Goal: Feedback & Contribution: Leave review/rating

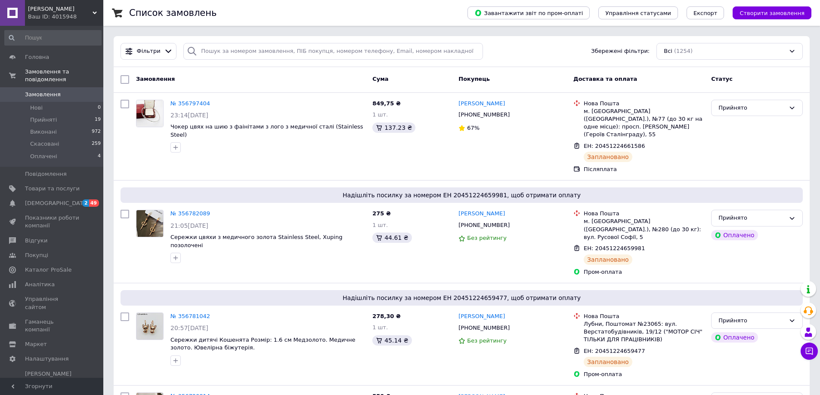
click at [54, 20] on div "Ваш ID: 4015948" at bounding box center [65, 17] width 75 height 8
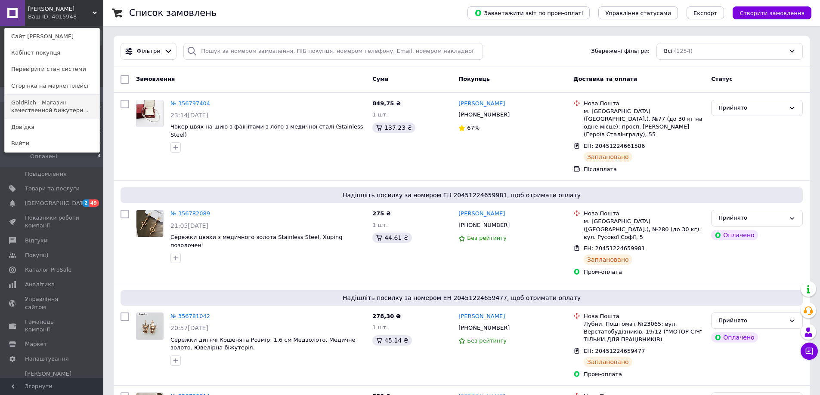
click at [38, 112] on link "GoldRich - Магазин качественной бижутери..." at bounding box center [52, 107] width 95 height 24
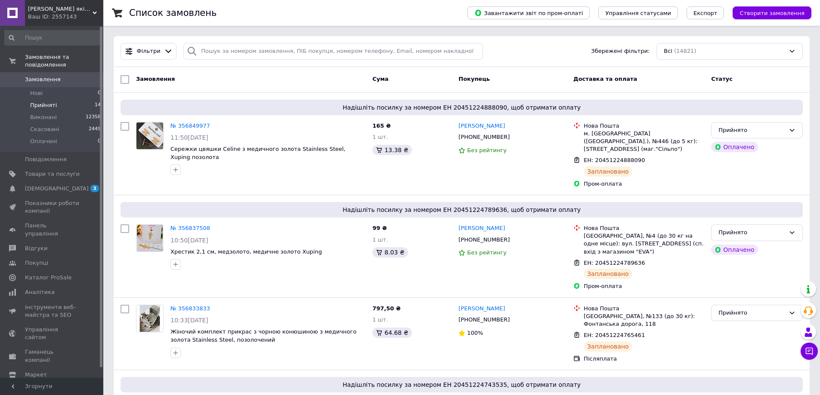
click at [41, 102] on span "Прийняті" at bounding box center [43, 106] width 27 height 8
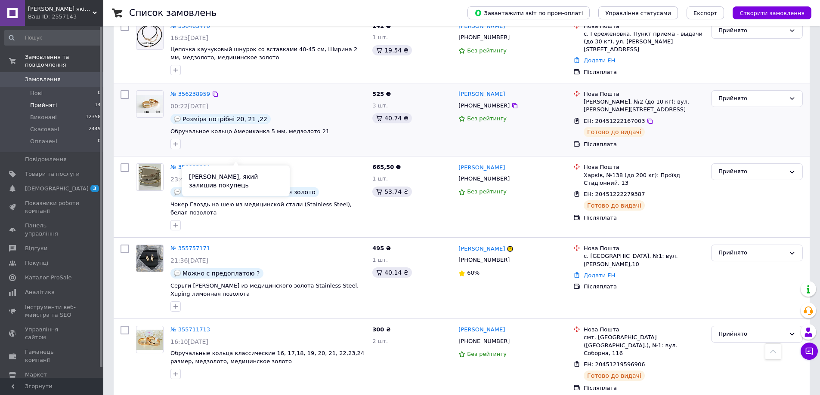
scroll to position [859, 0]
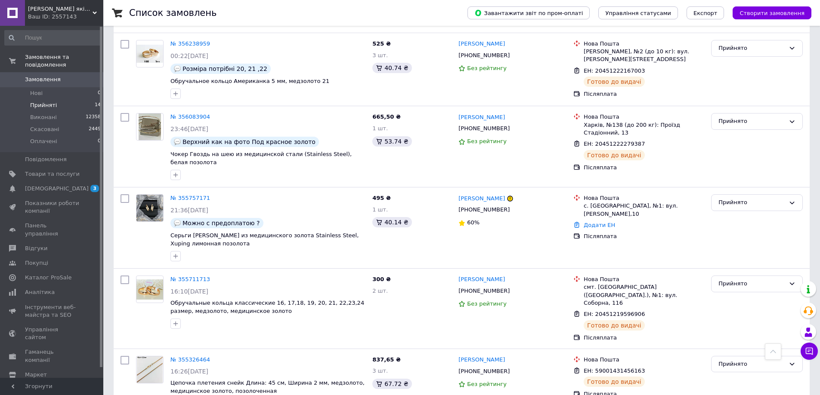
click at [55, 12] on span "GoldRich - Магазин якісної ювелірної біжутерії" at bounding box center [60, 9] width 65 height 8
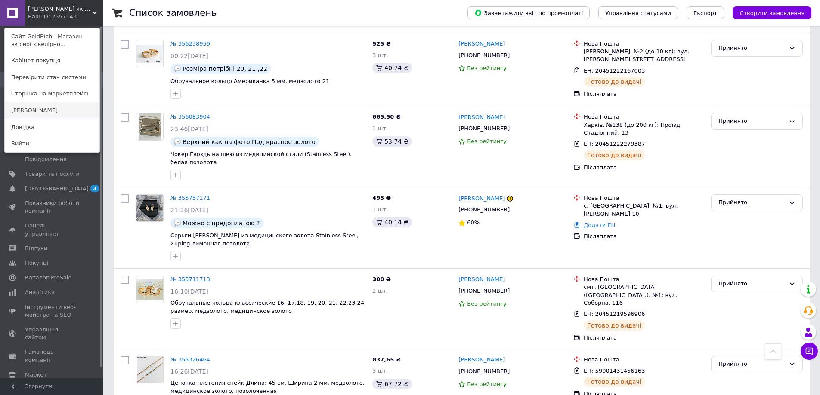
click at [77, 111] on link "[PERSON_NAME]" at bounding box center [52, 110] width 95 height 16
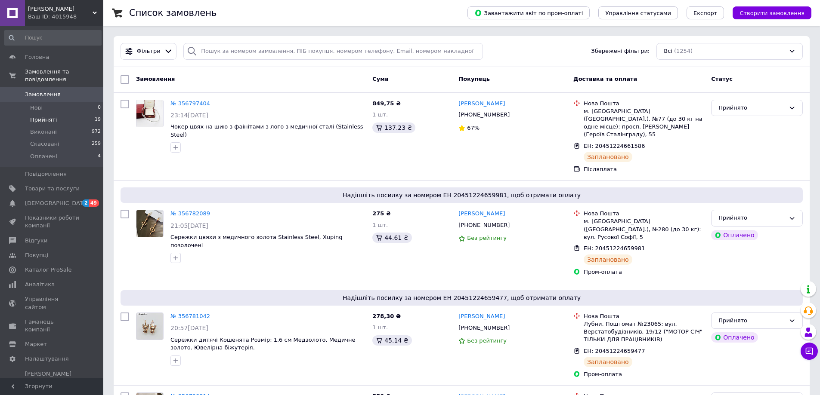
click at [31, 116] on span "Прийняті" at bounding box center [43, 120] width 27 height 8
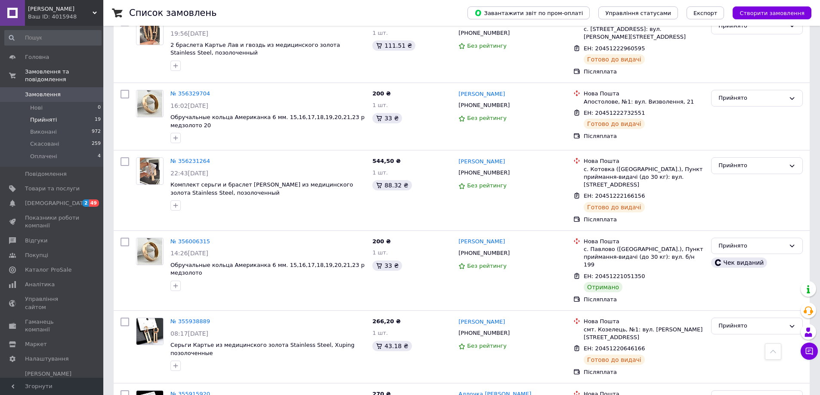
scroll to position [1033, 0]
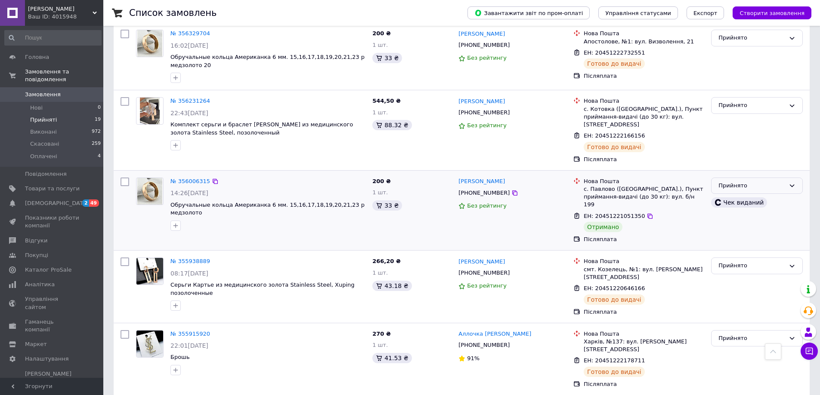
click at [737, 182] on div "Прийнято" at bounding box center [751, 186] width 67 height 9
click at [738, 196] on li "Виконано" at bounding box center [756, 204] width 91 height 16
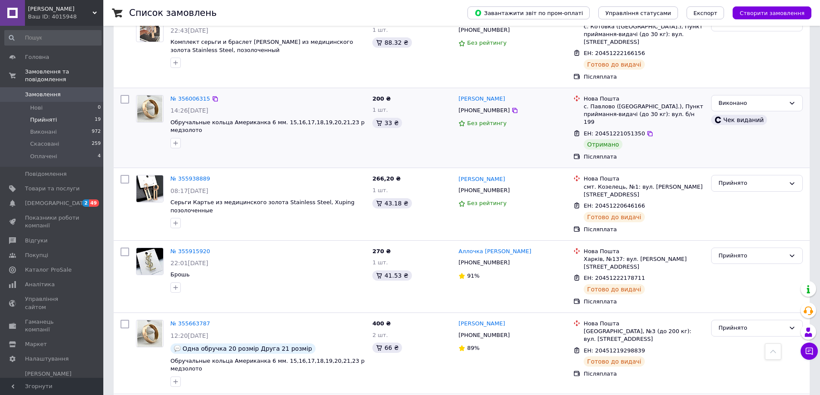
scroll to position [1183, 0]
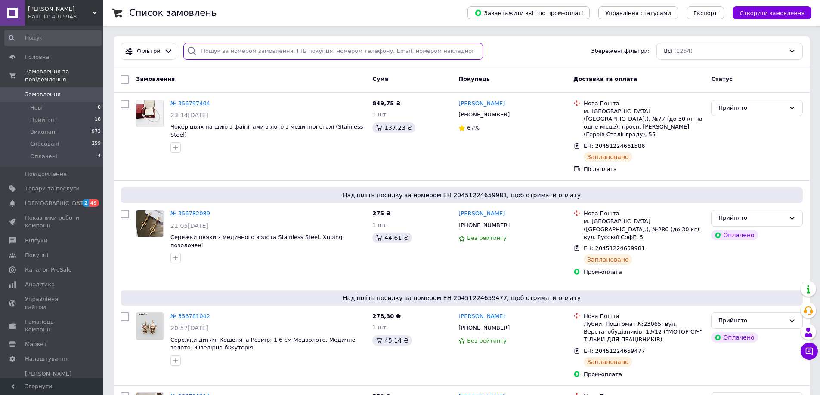
click at [334, 53] on input "search" at bounding box center [333, 51] width 300 height 17
paste input "[PERSON_NAME]"
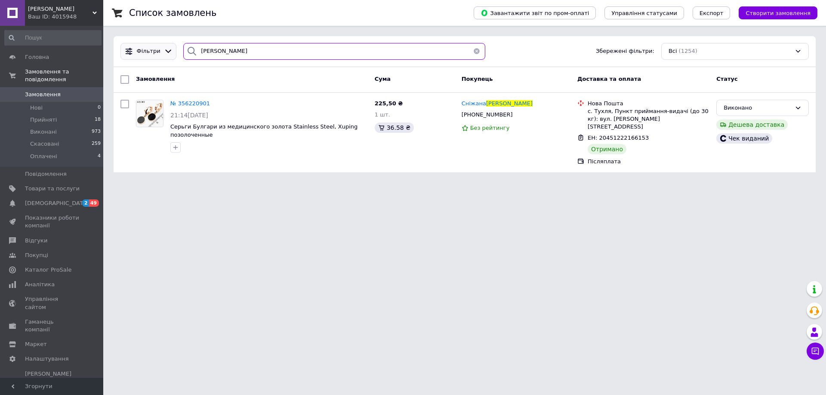
drag, startPoint x: 256, startPoint y: 49, endPoint x: 144, endPoint y: 49, distance: 111.9
click at [144, 49] on div "[PERSON_NAME] Збережені фільтри: Всі (1254)" at bounding box center [464, 51] width 695 height 17
paste input "арчу"
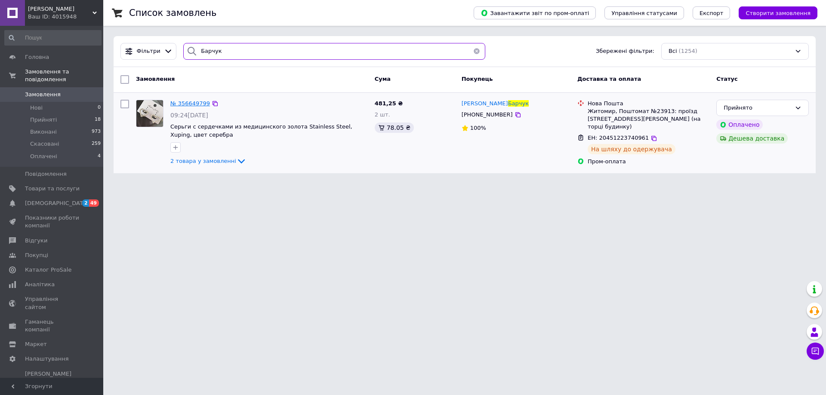
type input "Барчук"
click at [194, 103] on span "№ 356649799" at bounding box center [190, 103] width 40 height 6
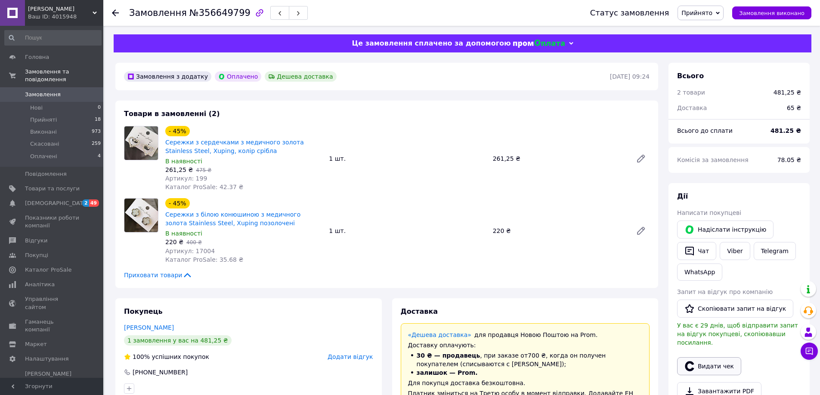
click at [712, 358] on button "Видати чек" at bounding box center [709, 367] width 64 height 18
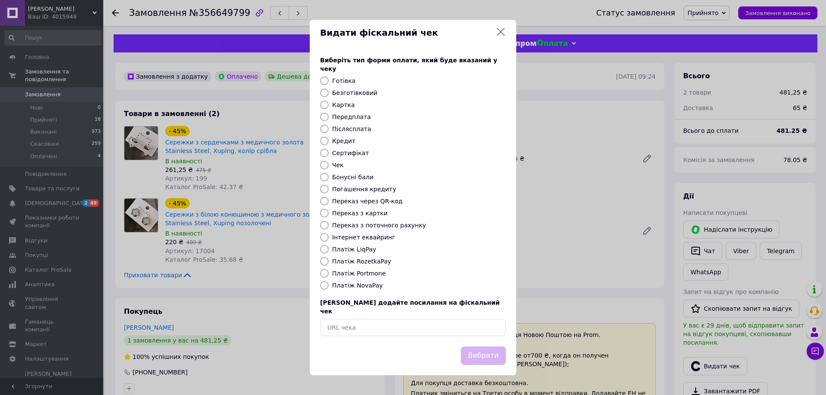
click at [325, 130] on input "Післясплата" at bounding box center [324, 129] width 9 height 9
radio input "true"
click at [490, 347] on button "Вибрати" at bounding box center [483, 356] width 45 height 19
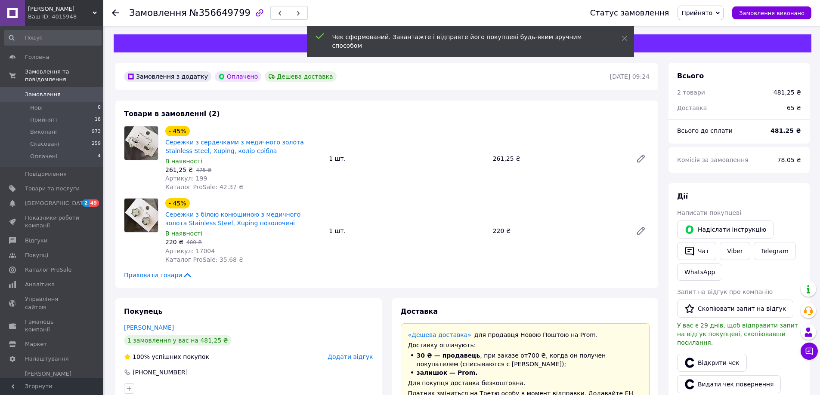
click at [139, 326] on link "[PERSON_NAME]" at bounding box center [149, 327] width 50 height 7
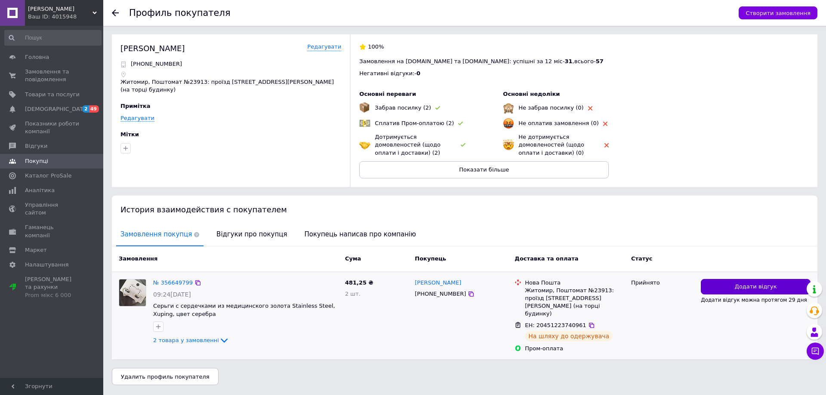
click at [749, 290] on span "Додати відгук" at bounding box center [756, 287] width 42 height 8
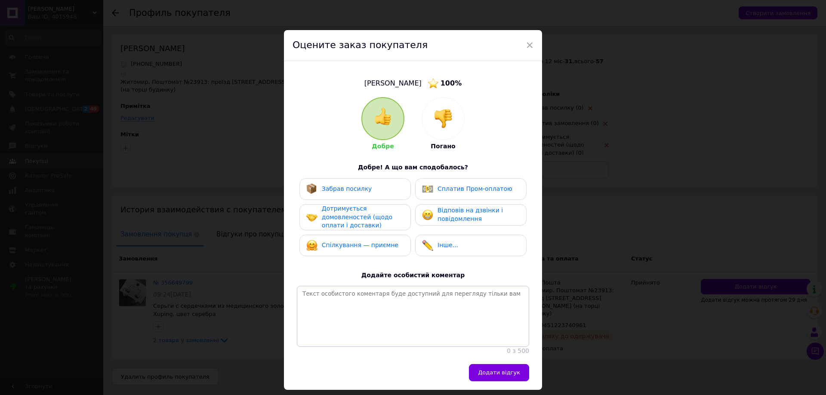
click at [351, 192] on span "Забрав посилку" at bounding box center [347, 188] width 50 height 7
click at [350, 219] on span "Дотримується домовленостей (щодо оплати і доставки)" at bounding box center [357, 217] width 71 height 24
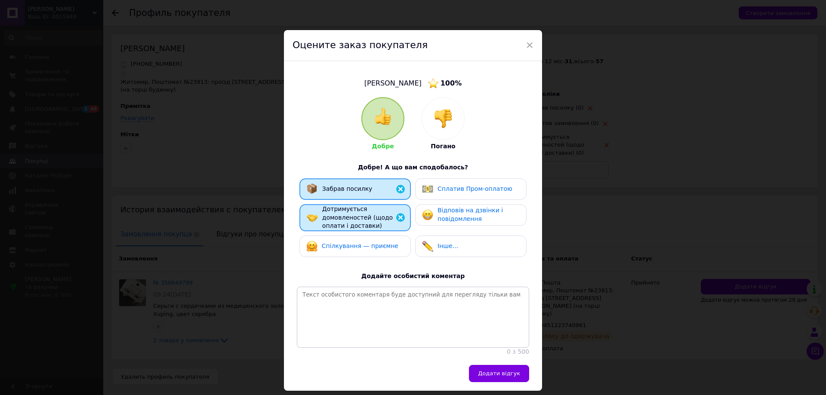
click at [348, 241] on div "Спілкування — приємне" at bounding box center [352, 246] width 92 height 11
click at [474, 222] on span "Відповів на дзвінки і повідомлення" at bounding box center [470, 214] width 65 height 15
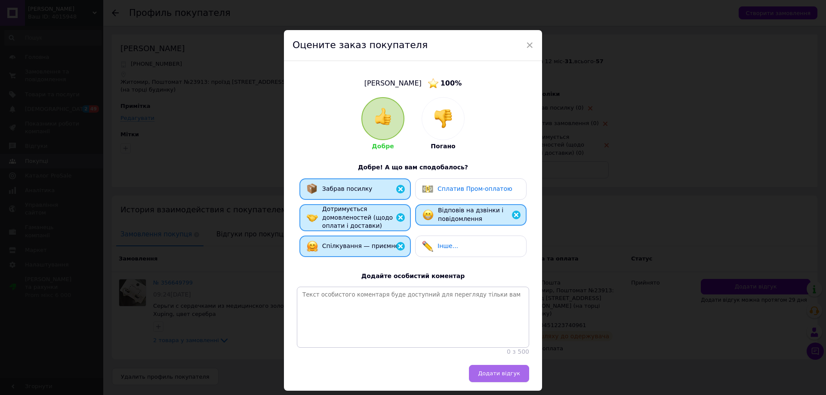
click at [501, 377] on span "Додати відгук" at bounding box center [499, 374] width 42 height 6
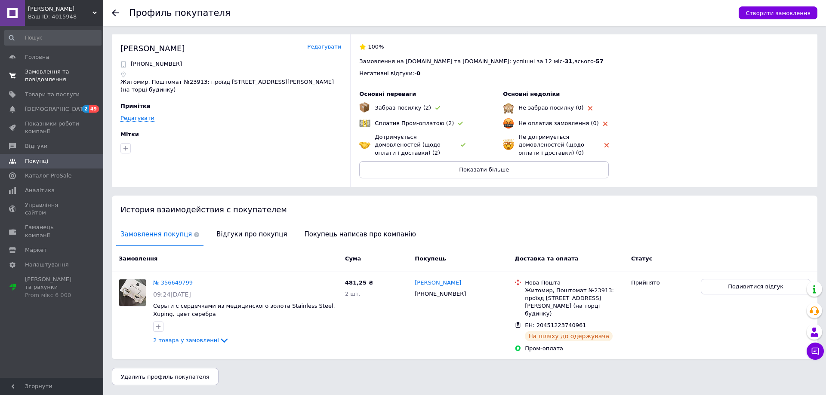
click at [34, 82] on span "Замовлення та повідомлення" at bounding box center [52, 75] width 55 height 15
